Goal: Transaction & Acquisition: Download file/media

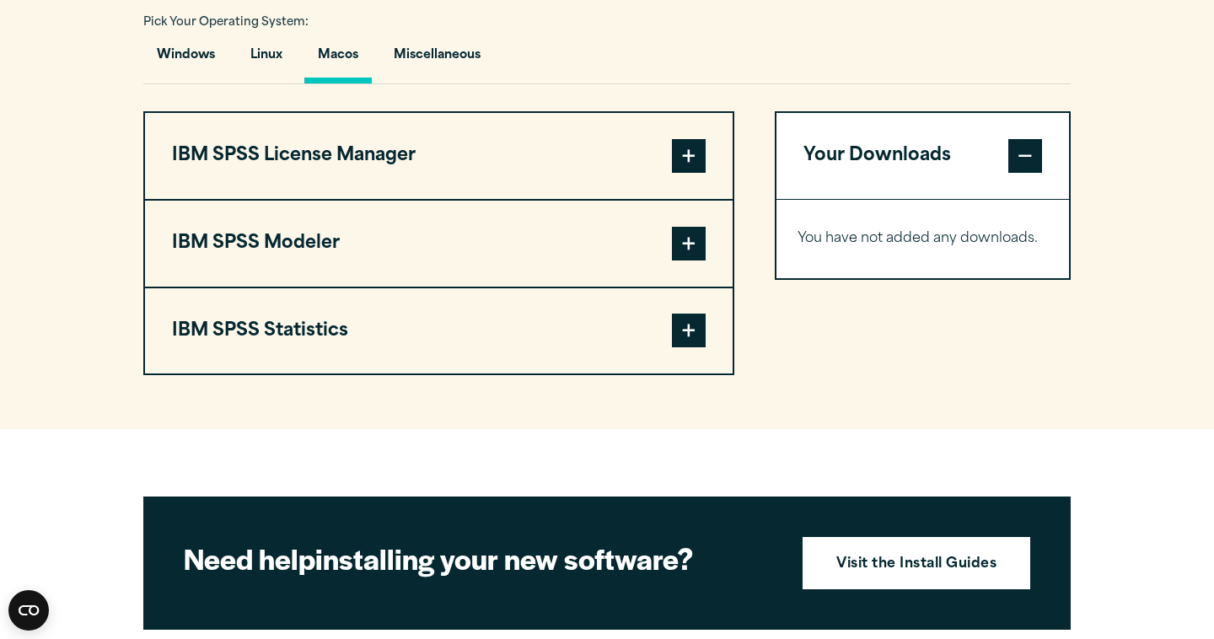
scroll to position [1254, 0]
click at [336, 348] on button "IBM SPSS Statistics" at bounding box center [439, 331] width 588 height 86
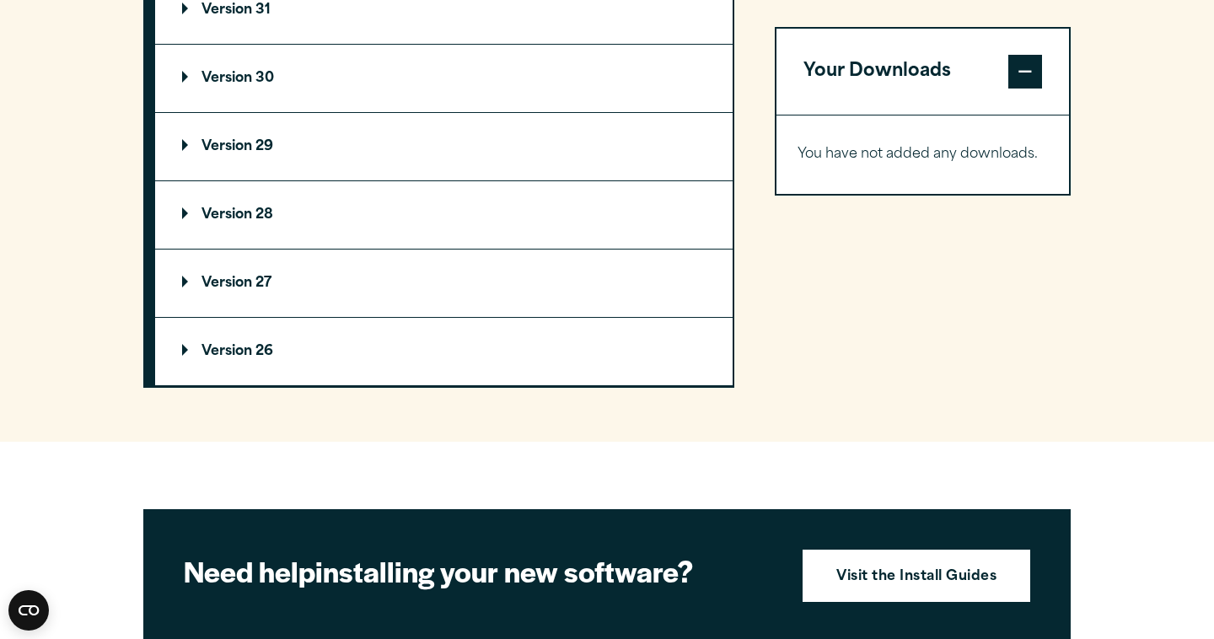
scroll to position [1624, 0]
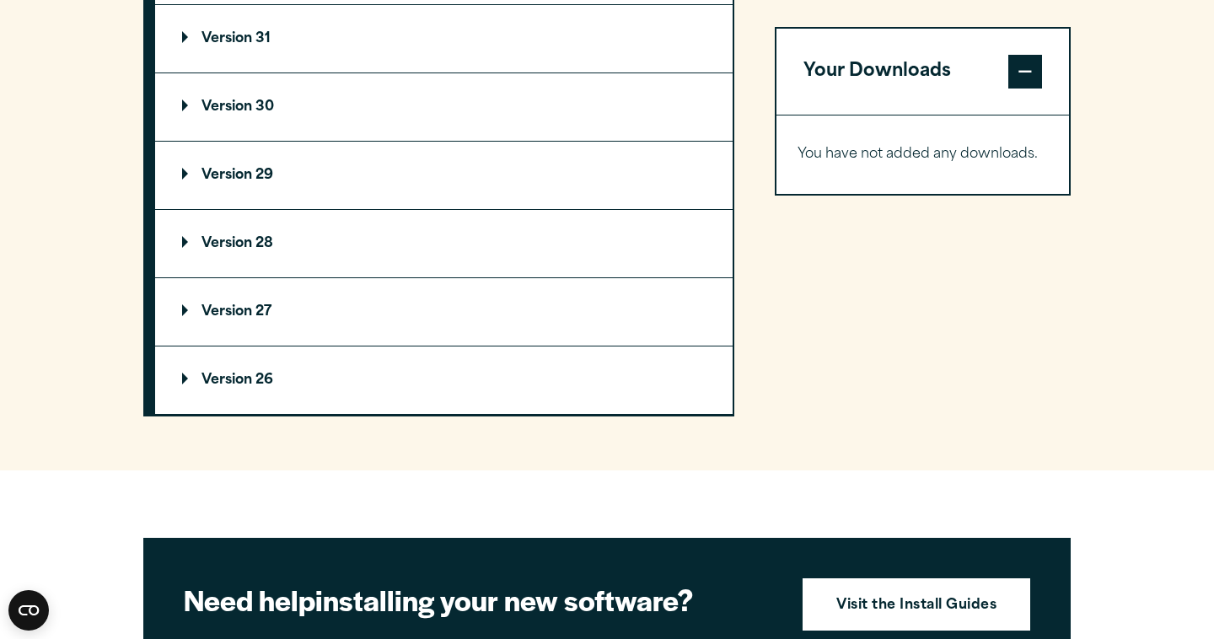
click at [324, 173] on summary "Version 29" at bounding box center [443, 175] width 577 height 67
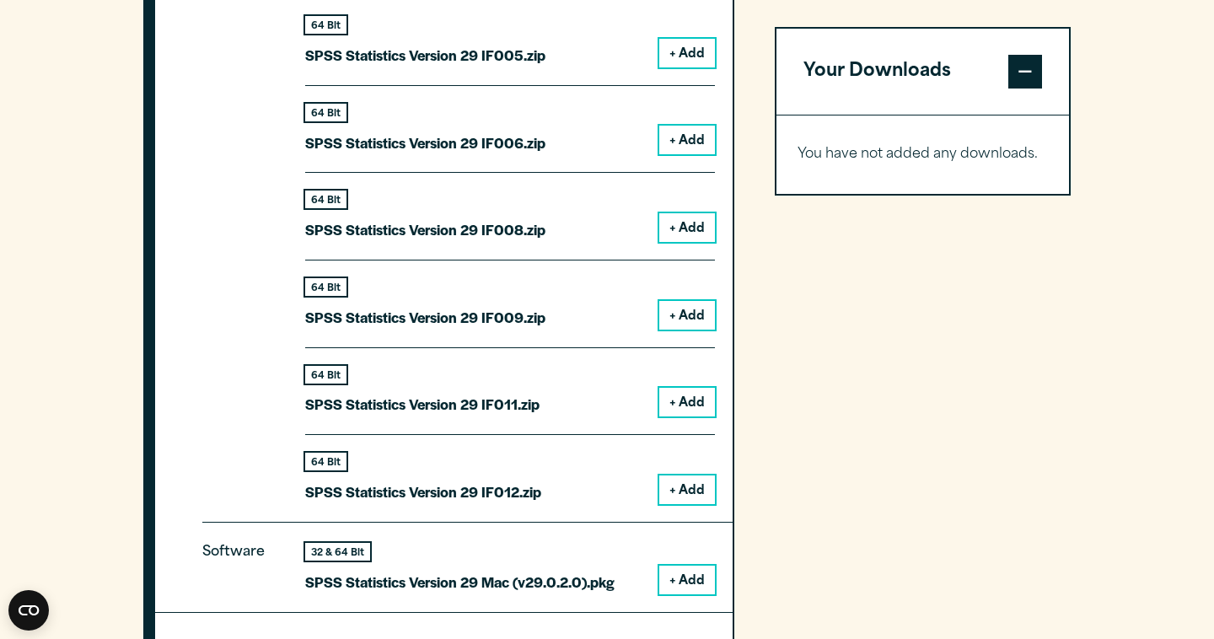
scroll to position [2105, 0]
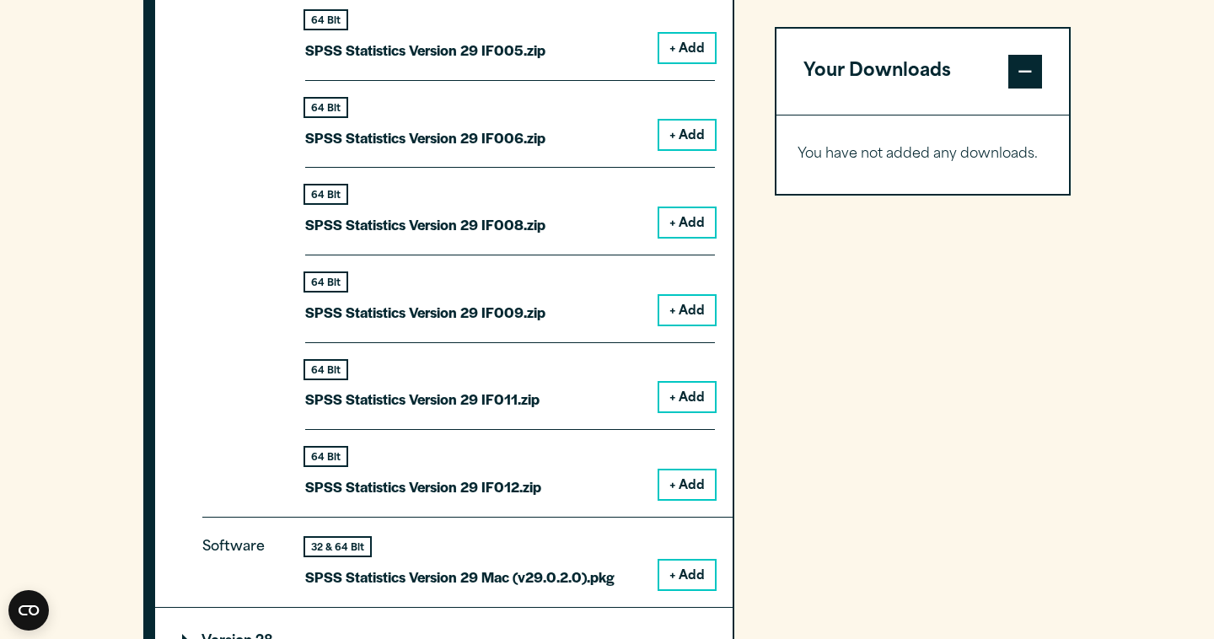
click at [676, 581] on button "+ Add" at bounding box center [687, 575] width 56 height 29
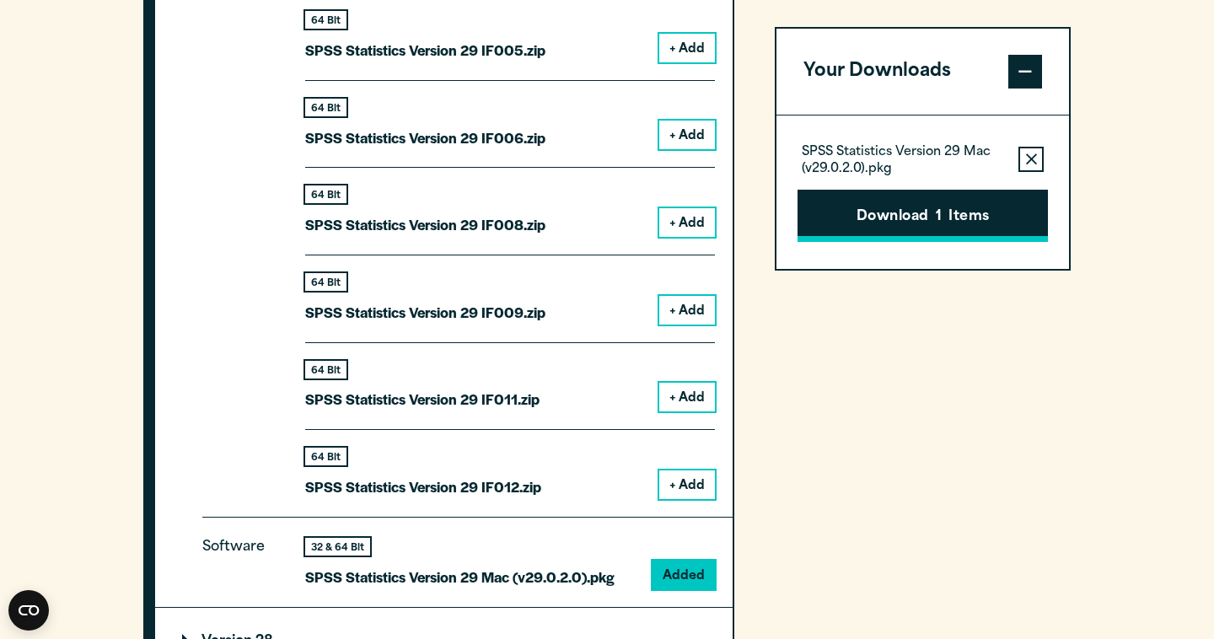
click at [888, 238] on button "Download 1 Items" at bounding box center [923, 216] width 250 height 52
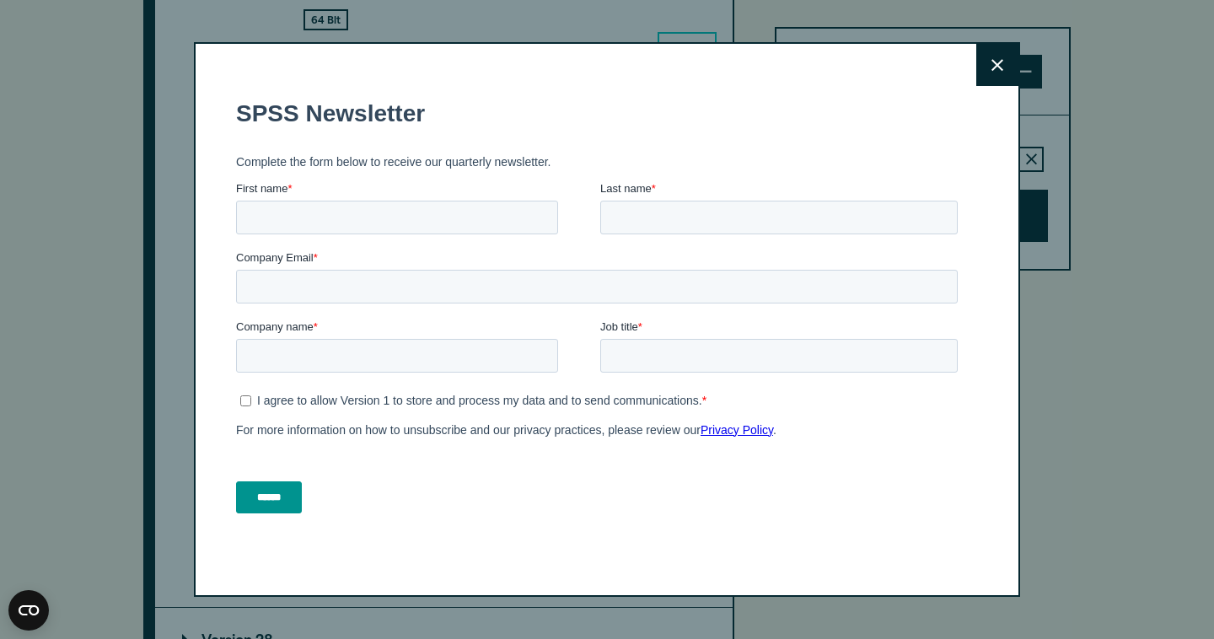
click at [1004, 64] on button "Close" at bounding box center [997, 65] width 42 height 42
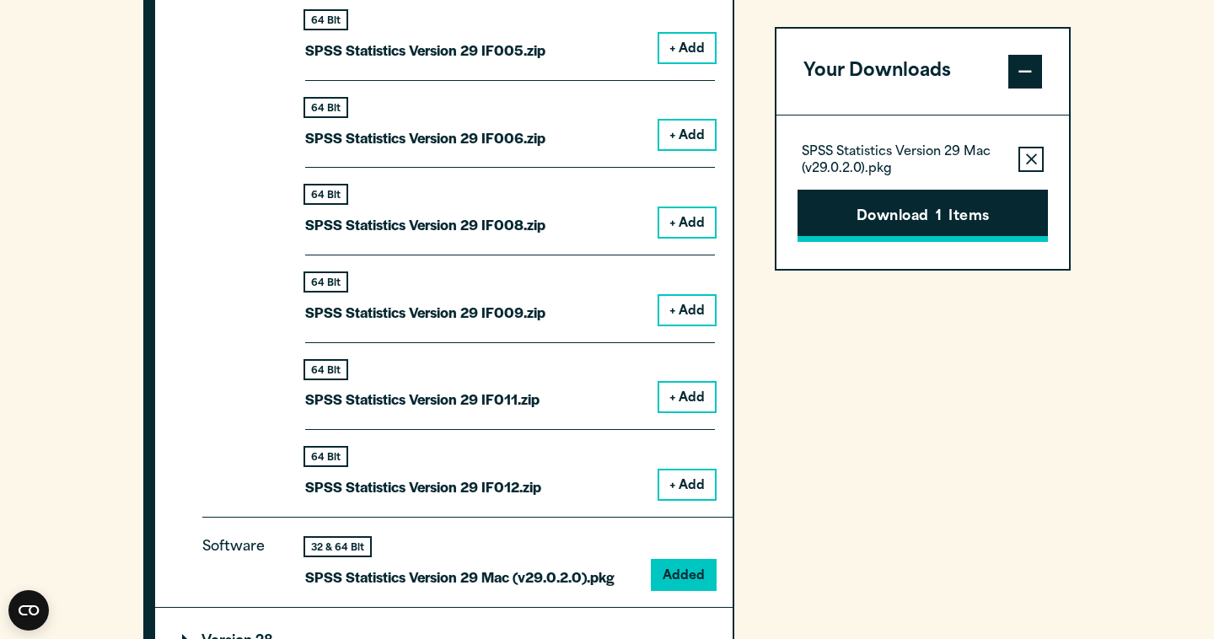
click at [891, 200] on button "Download 1 Items" at bounding box center [923, 216] width 250 height 52
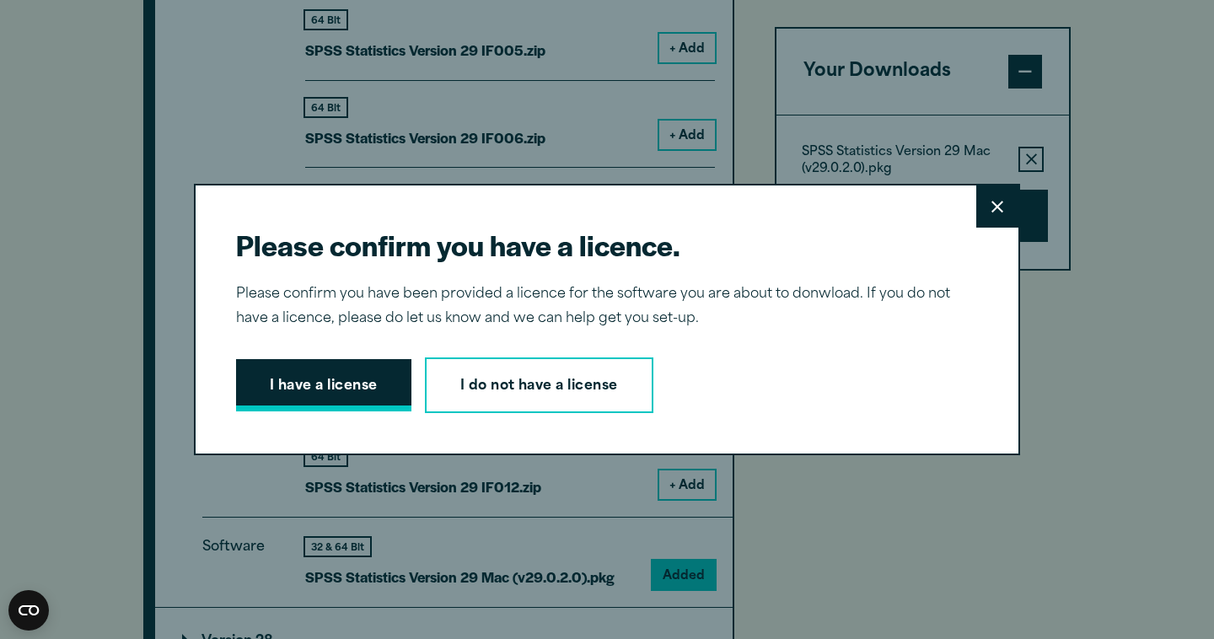
click at [361, 366] on button "I have a license" at bounding box center [323, 385] width 175 height 52
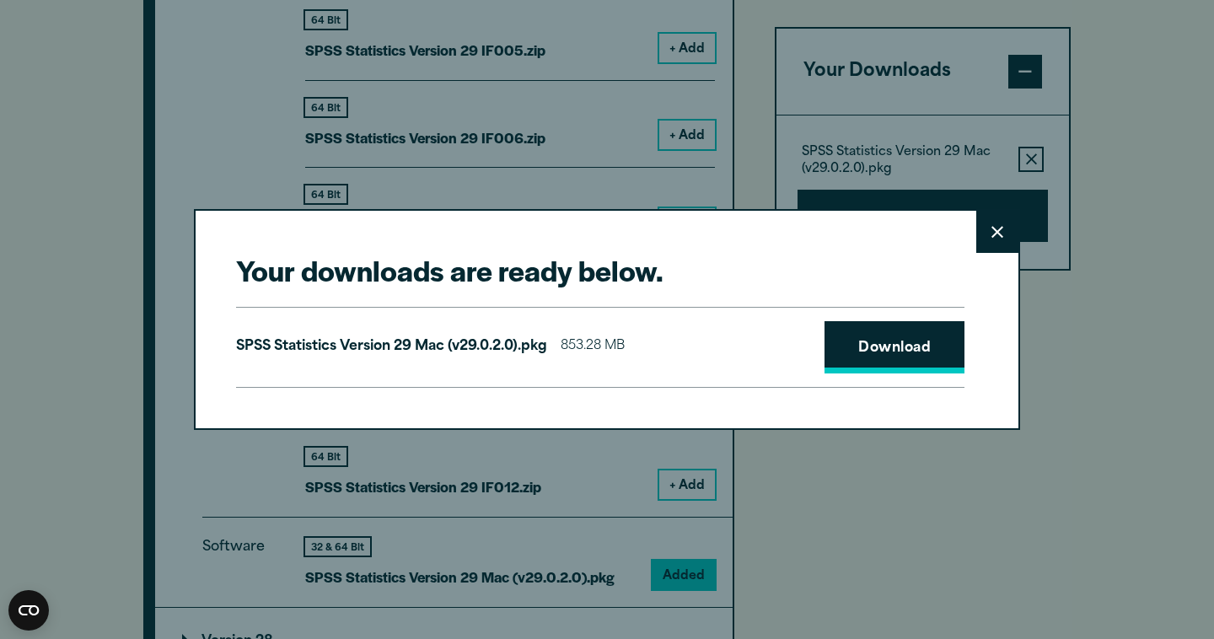
click at [902, 358] on link "Download" at bounding box center [895, 347] width 140 height 52
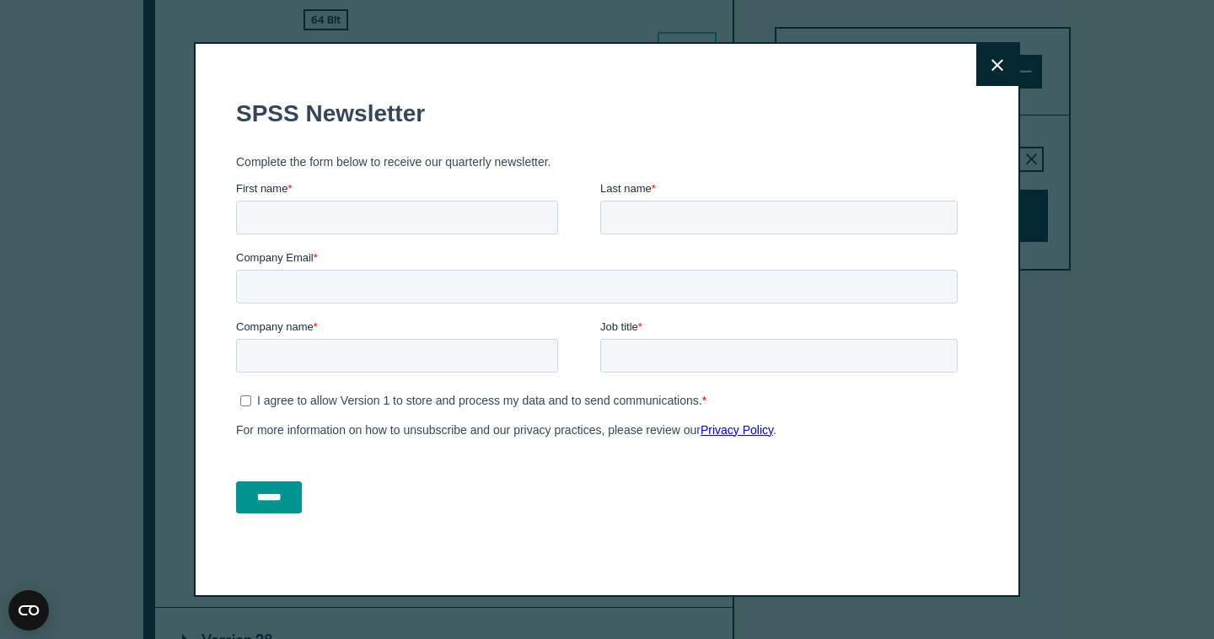
click at [998, 67] on icon at bounding box center [997, 65] width 12 height 12
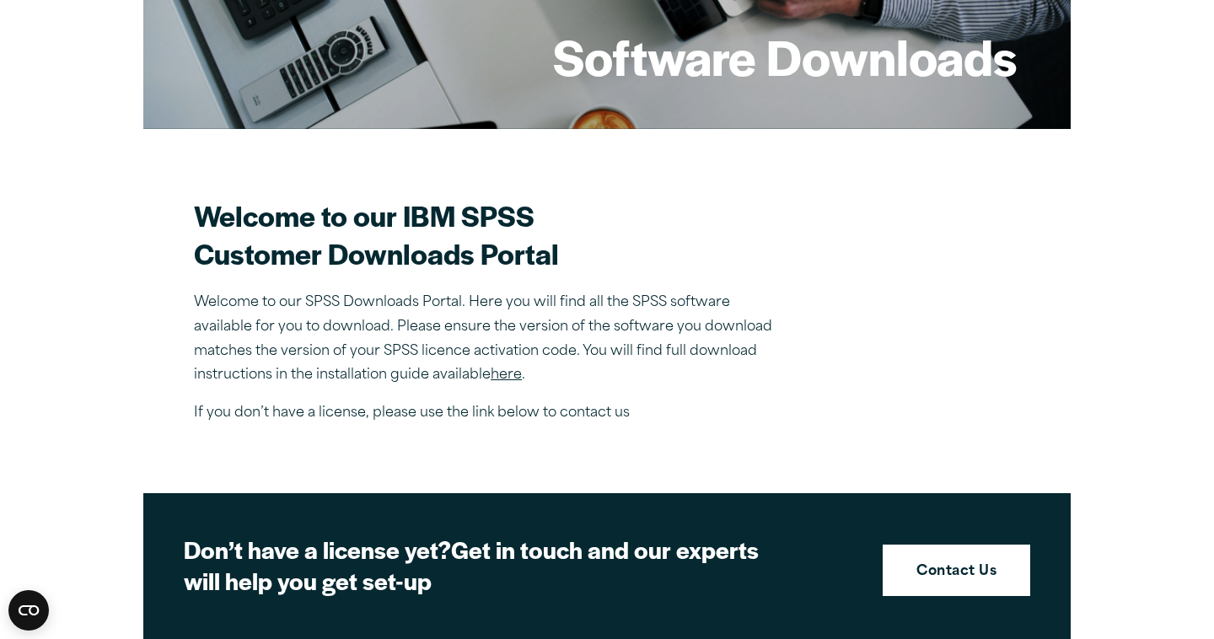
scroll to position [0, 0]
